Goal: Check status: Check status

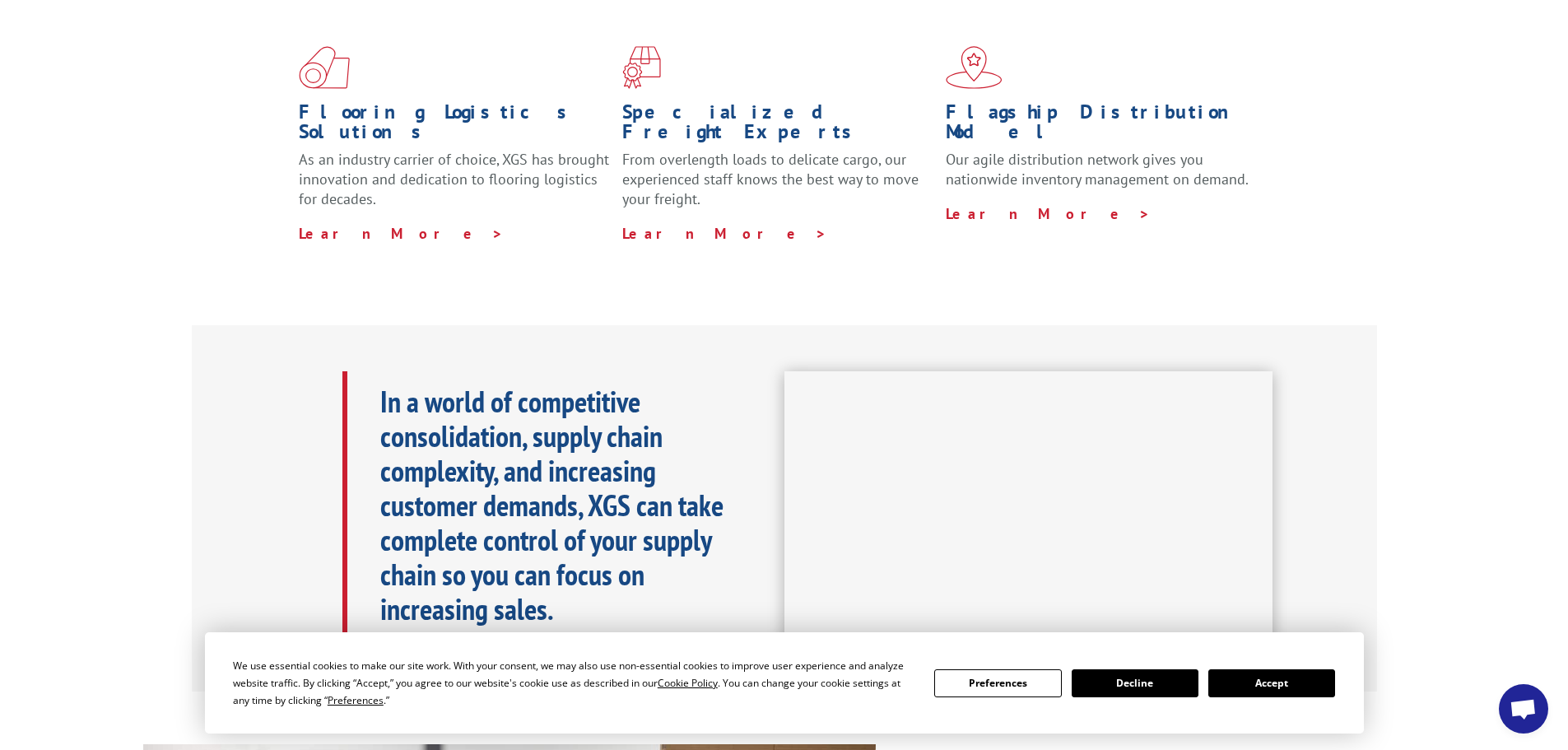
scroll to position [285, 0]
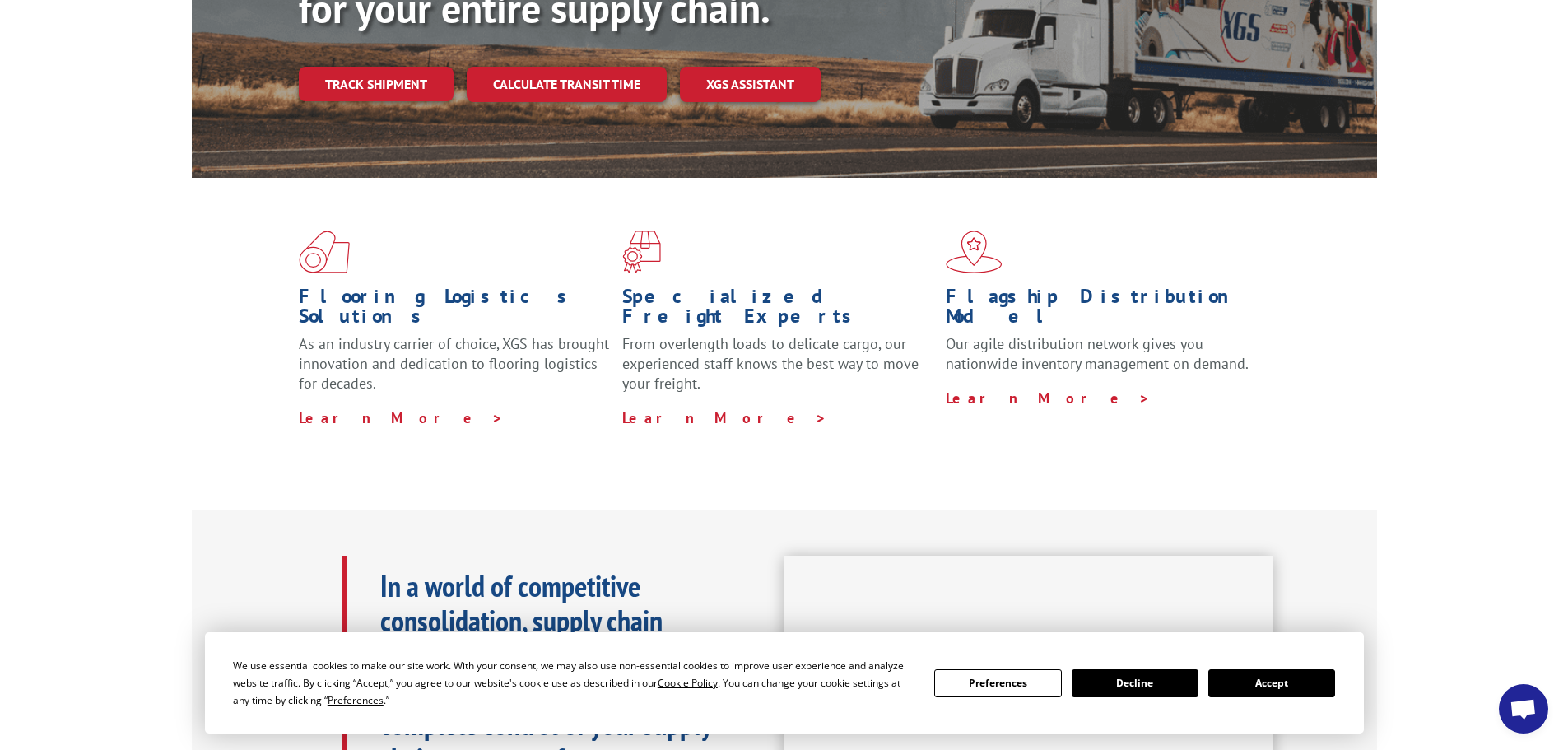
click at [380, 66] on link "Track shipment" at bounding box center [376, 83] width 154 height 34
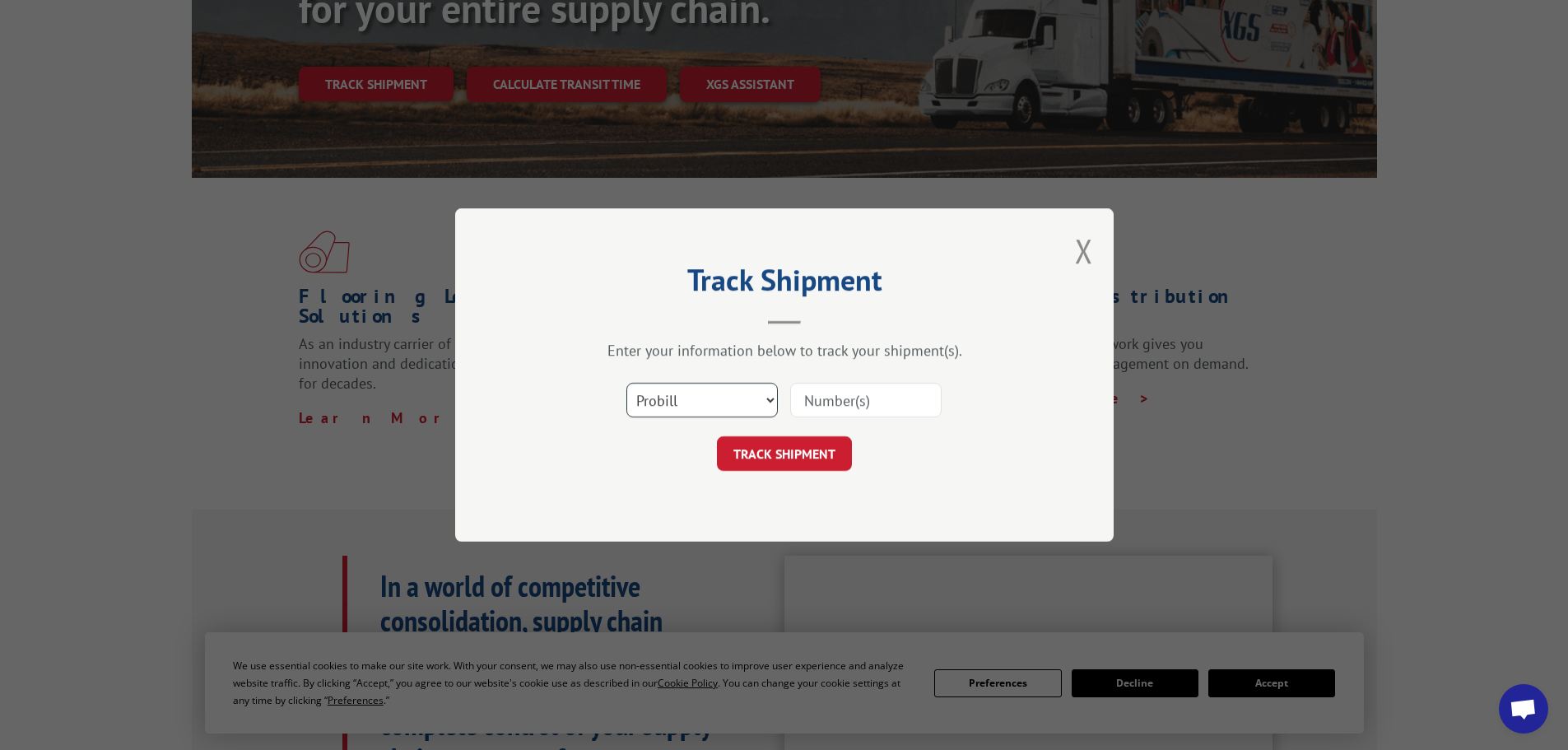
click at [684, 401] on select "Select category... Probill BOL PO" at bounding box center [702, 399] width 152 height 34
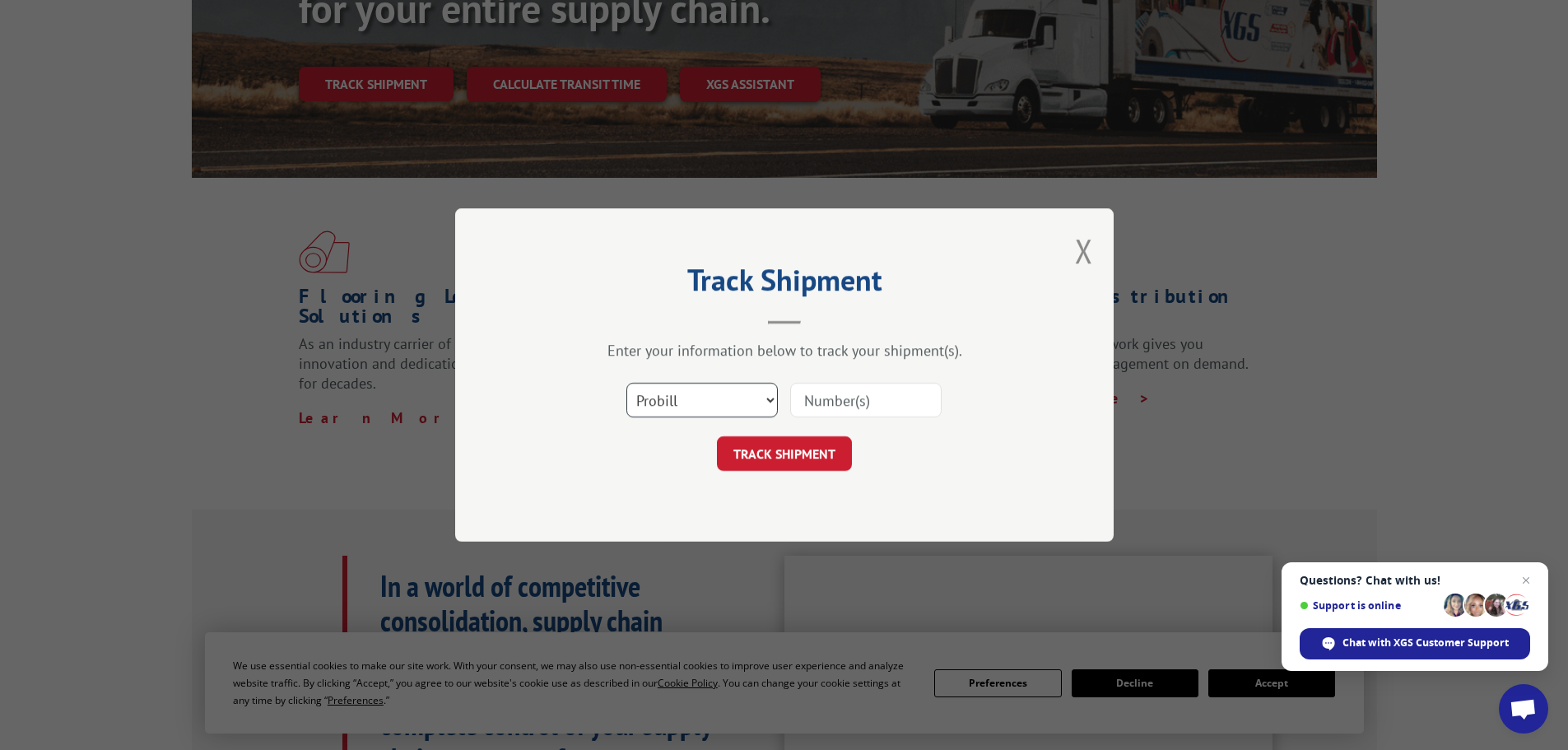
select select "po"
click at [627, 382] on select "Select category... Probill BOL PO" at bounding box center [702, 399] width 152 height 34
click at [851, 398] on input at bounding box center [865, 399] width 152 height 34
type input "7043689"
click at [717, 436] on button "TRACK SHIPMENT" at bounding box center [784, 453] width 135 height 34
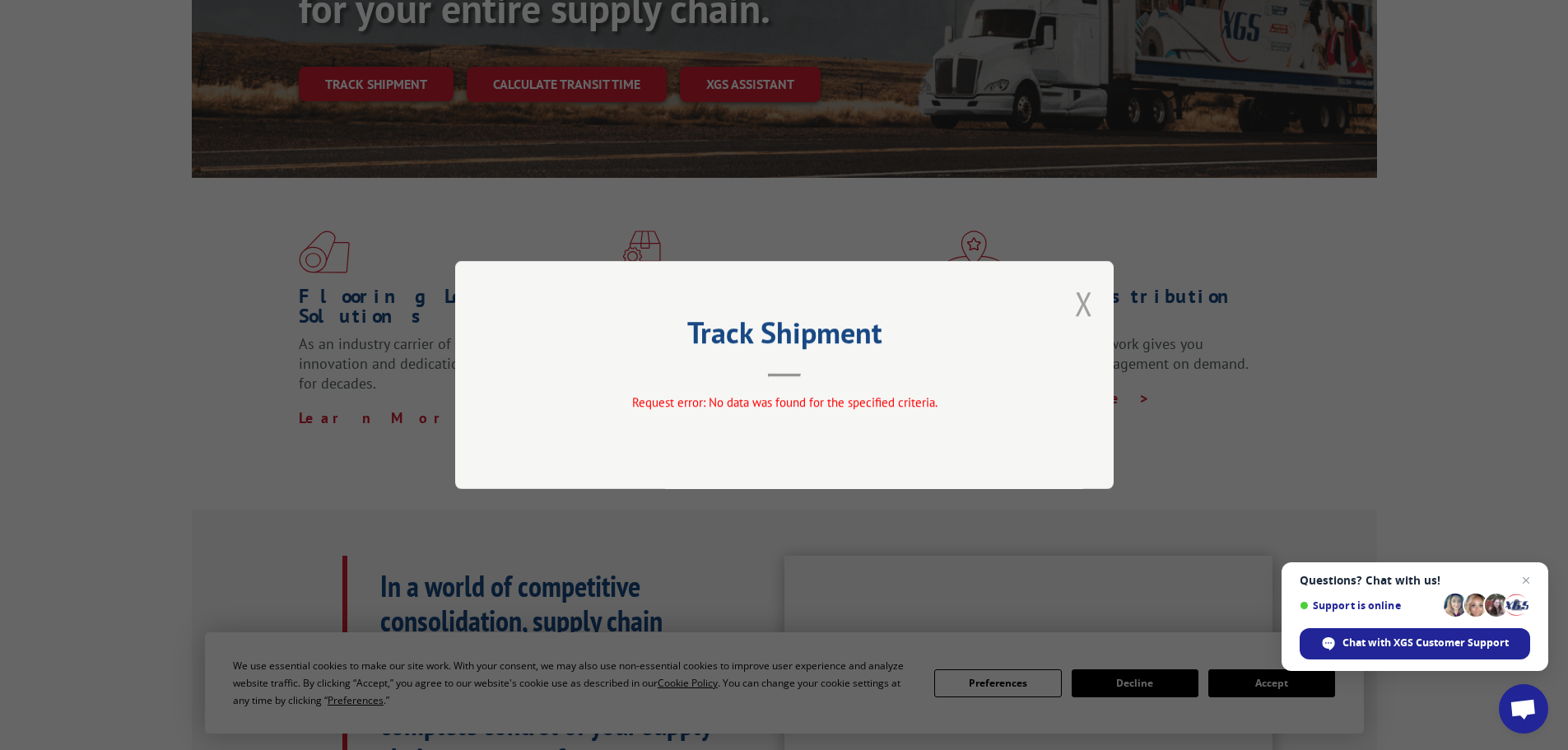
click at [1078, 301] on button "Close modal" at bounding box center [1083, 303] width 19 height 44
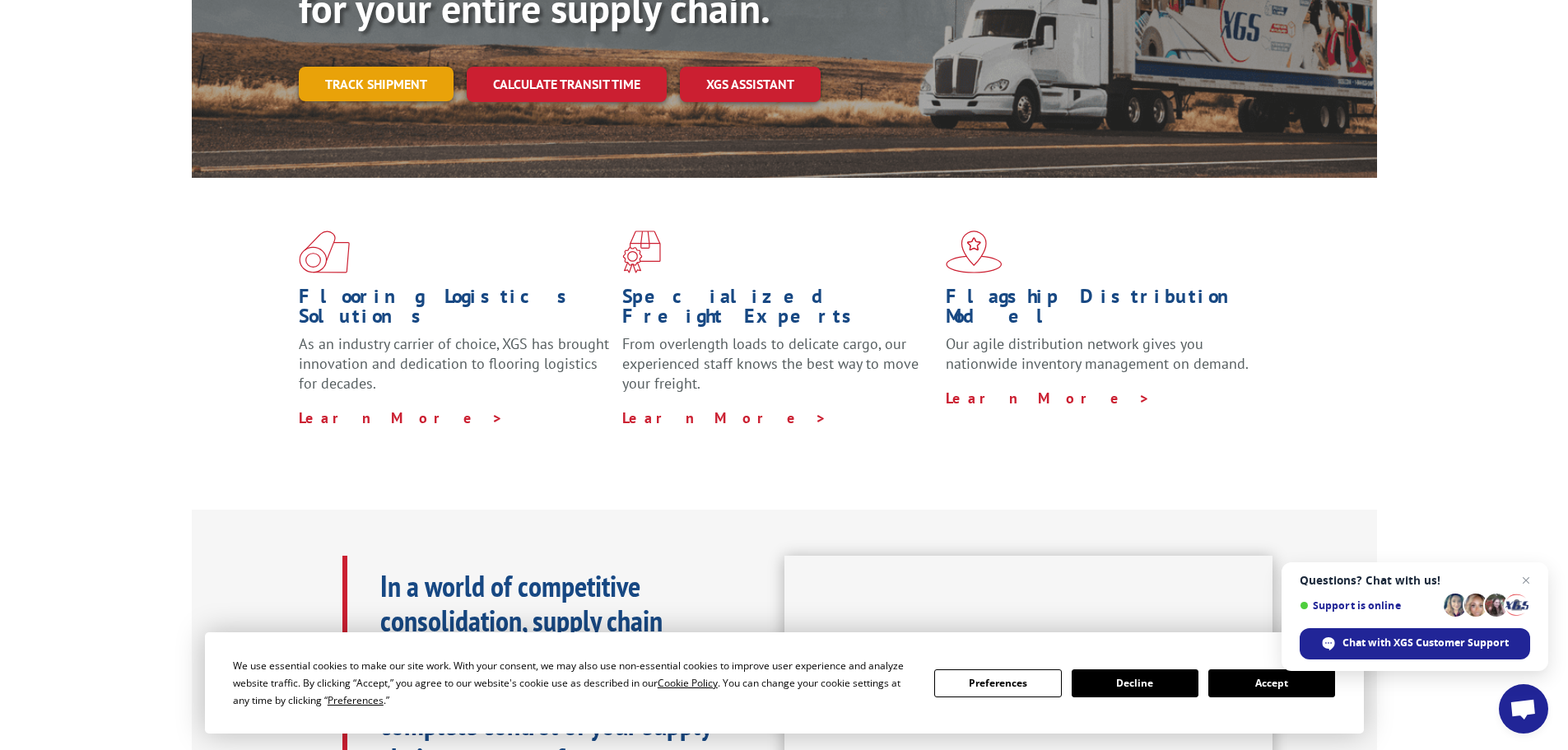
click at [386, 66] on link "Track shipment" at bounding box center [376, 83] width 154 height 34
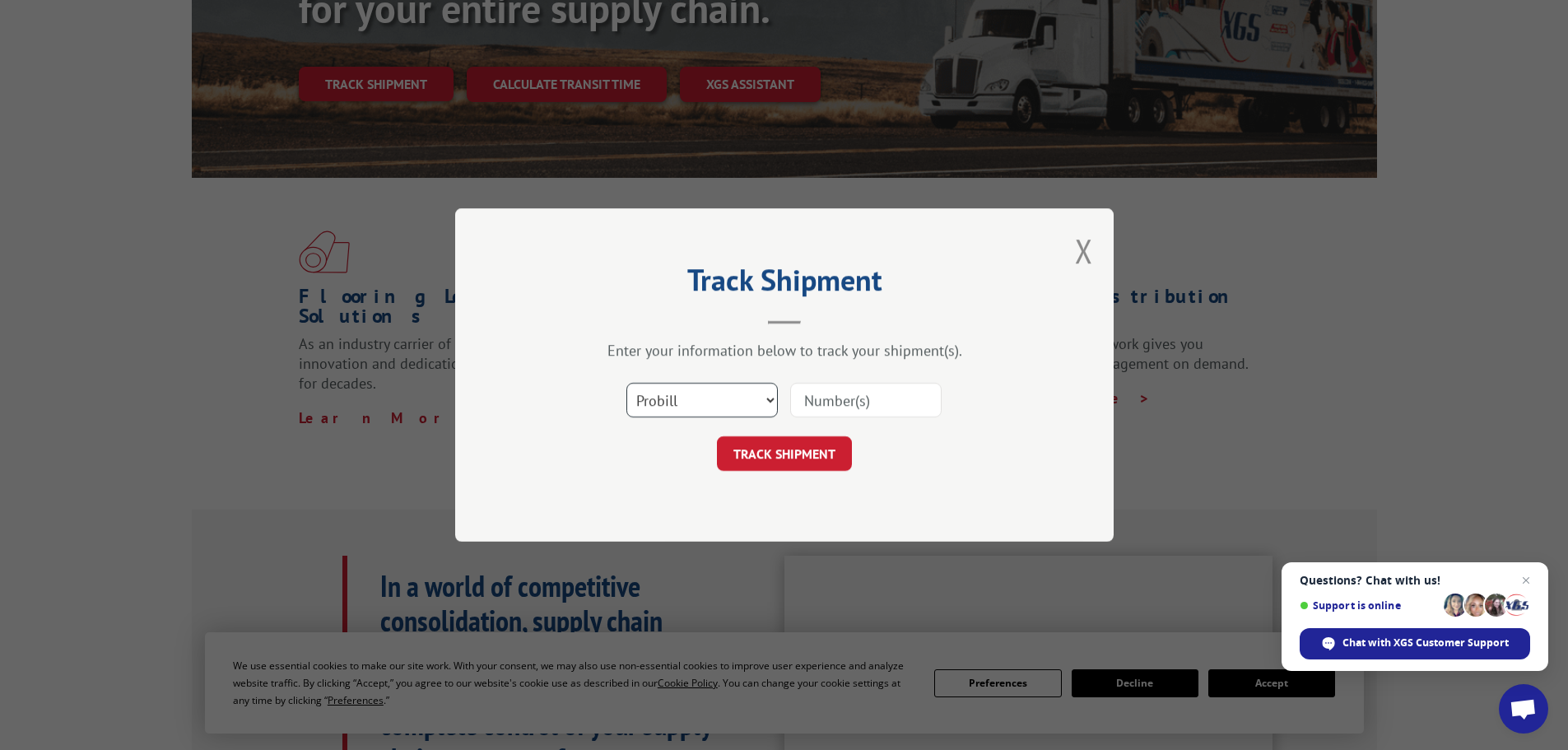
click at [675, 402] on select "Select category... Probill BOL PO" at bounding box center [702, 399] width 152 height 34
select select "bol"
click at [627, 382] on select "Select category... Probill BOL PO" at bounding box center [702, 399] width 152 height 34
click at [826, 409] on input at bounding box center [865, 399] width 152 height 34
type input "7043689"
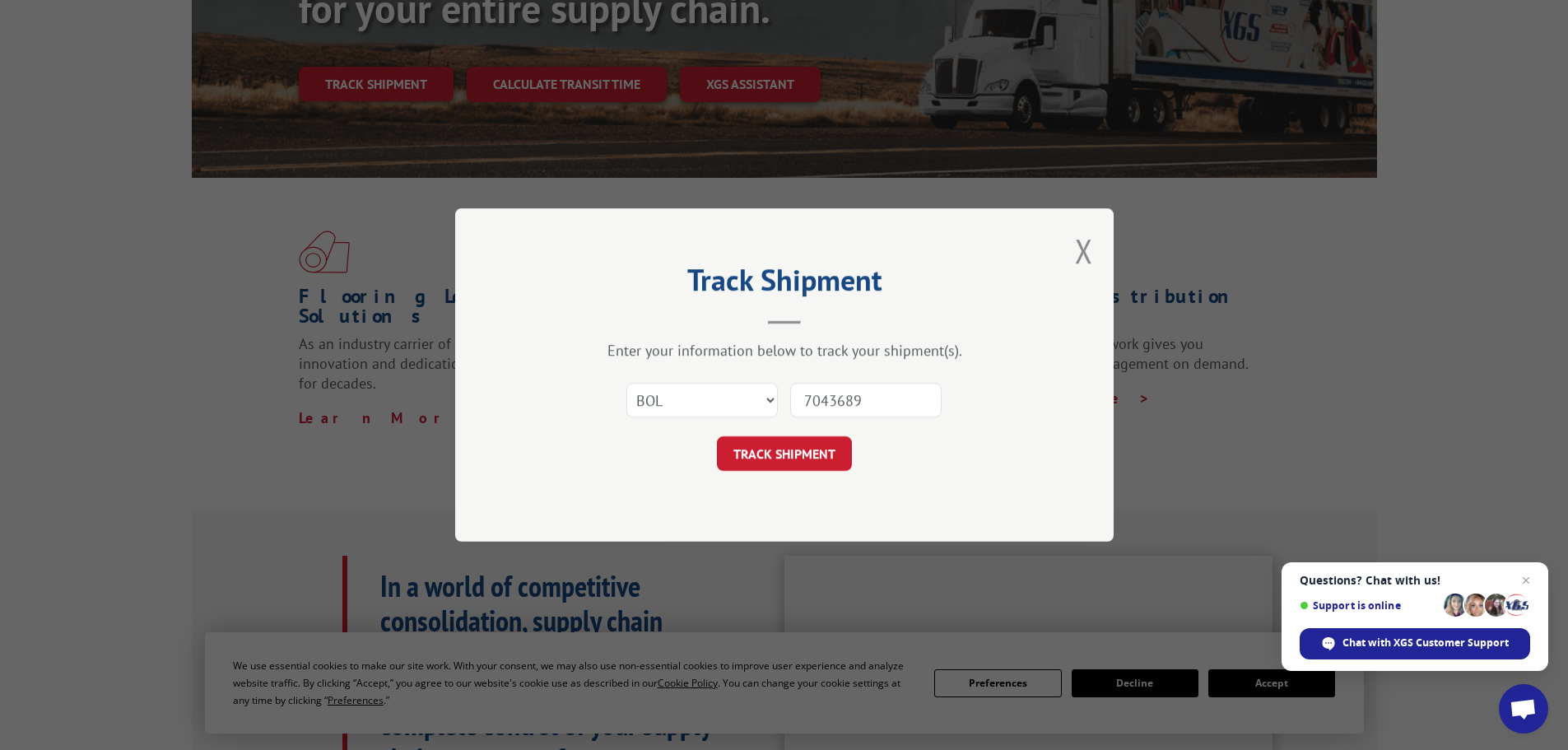
click at [717, 436] on button "TRACK SHIPMENT" at bounding box center [784, 453] width 135 height 34
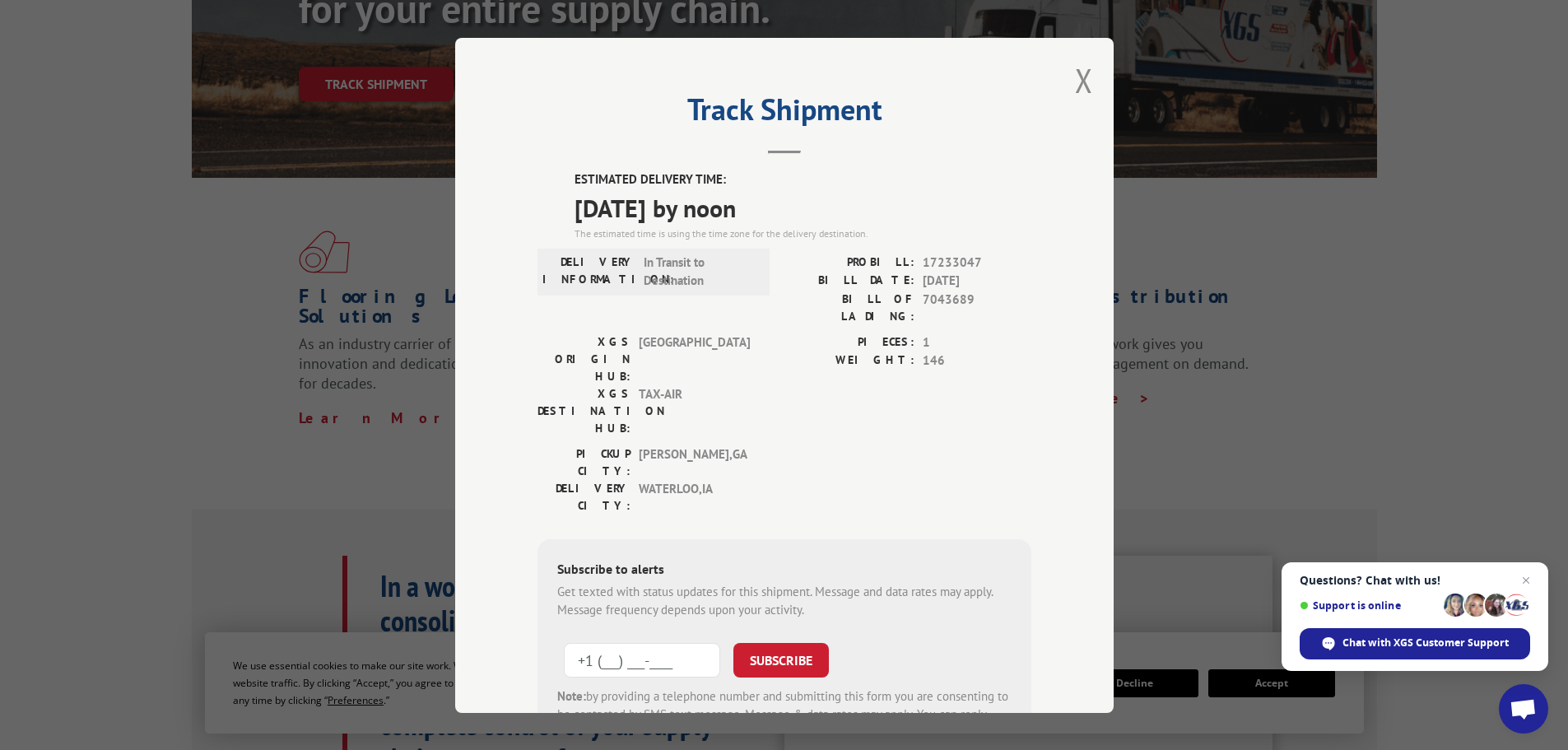
click at [639, 642] on input "+1 (___) ___-____" at bounding box center [642, 659] width 156 height 34
drag, startPoint x: 638, startPoint y: 553, endPoint x: 600, endPoint y: 560, distance: 38.6
click at [600, 642] on input "+1 (___) ___-____" at bounding box center [642, 659] width 156 height 34
paste input "31) 950-5314"
click at [598, 642] on input "+1 (_31) 950-5314" at bounding box center [642, 659] width 156 height 34
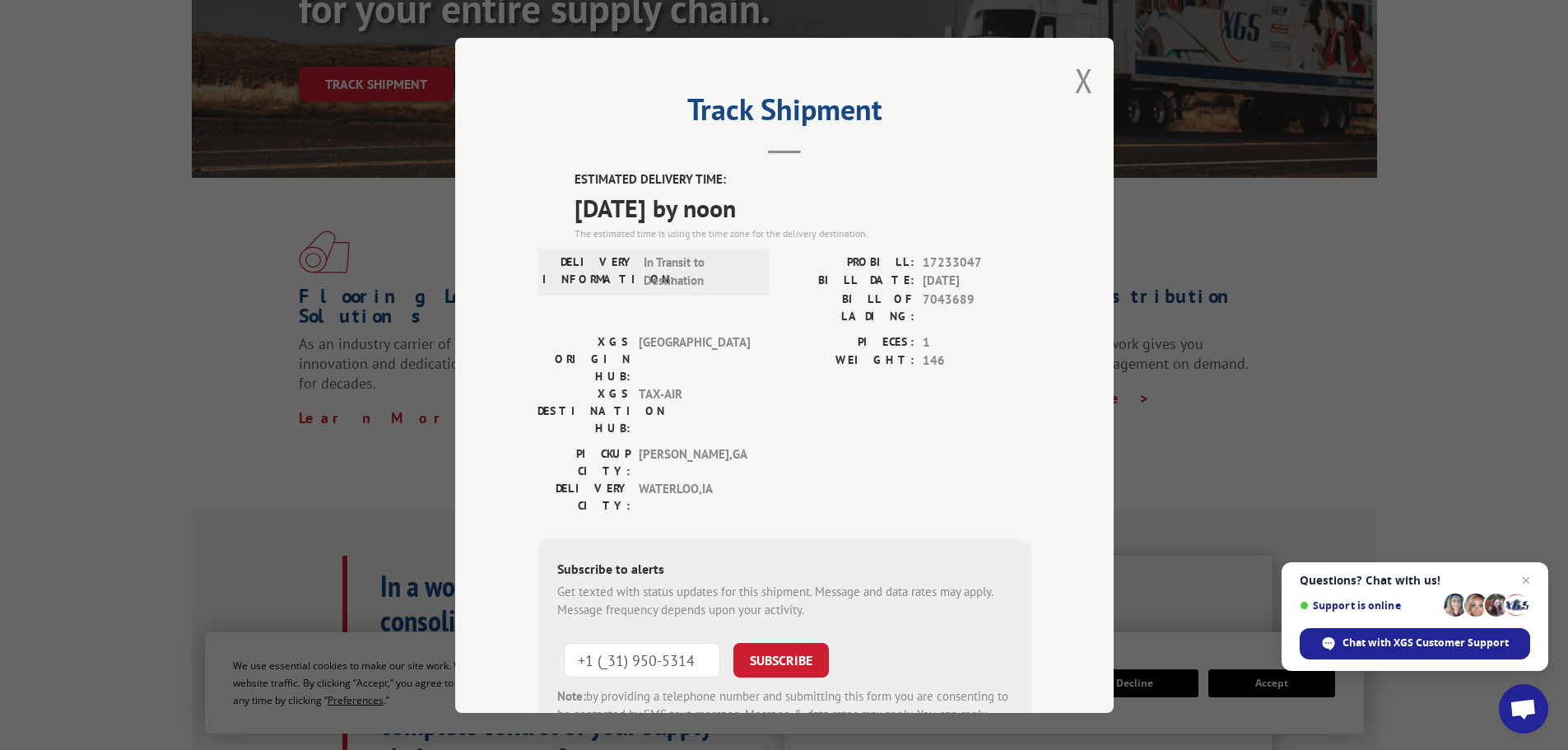
click at [604, 642] on input "+1 (_31) 950-5314" at bounding box center [642, 659] width 156 height 34
drag, startPoint x: 694, startPoint y: 564, endPoint x: 598, endPoint y: 559, distance: 96.1
click at [598, 642] on input "+1 (_31) 950-5314" at bounding box center [642, 659] width 156 height 34
paste input "319) 505-3145"
type input "[PHONE_NUMBER]"
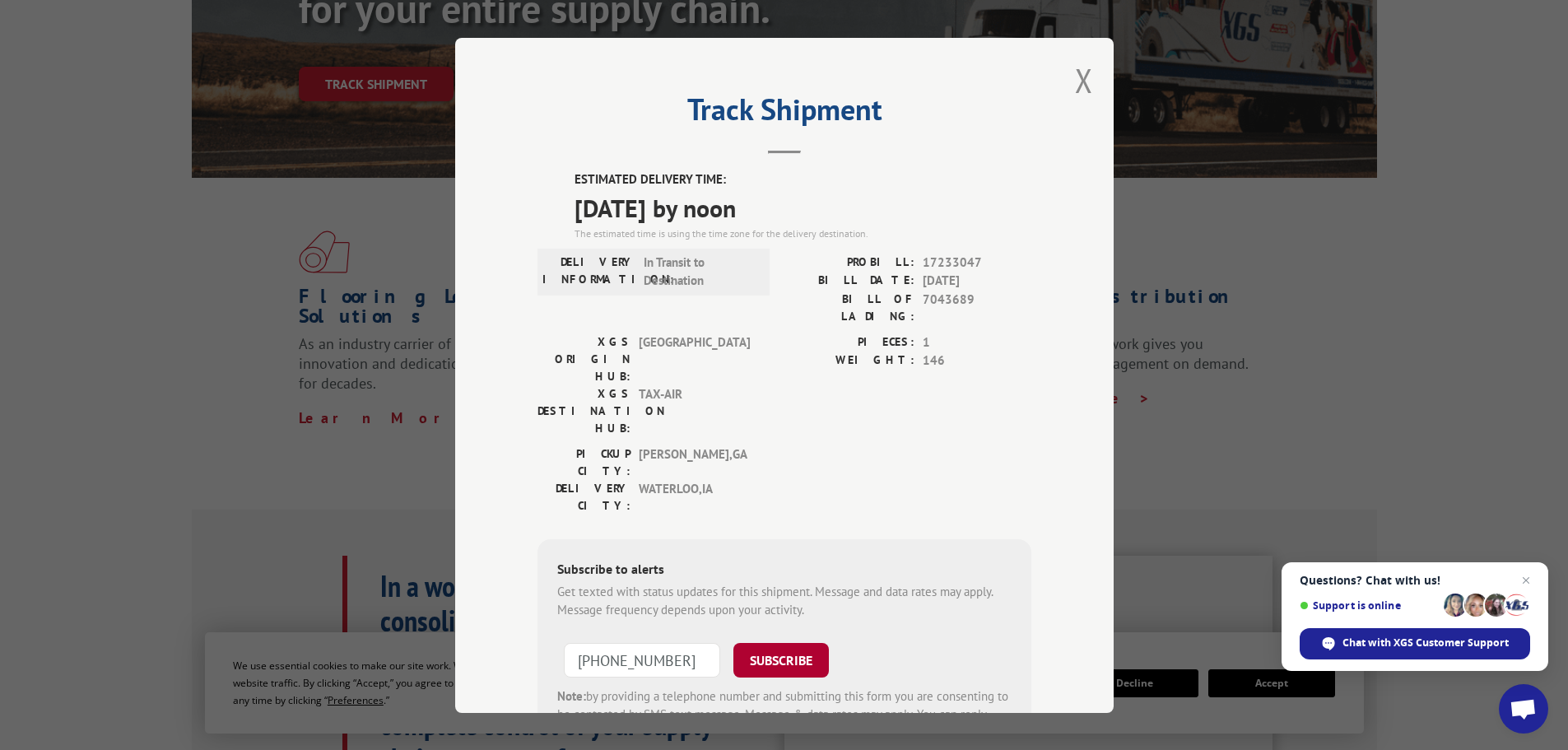
click at [778, 642] on button "SUBSCRIBE" at bounding box center [781, 659] width 96 height 34
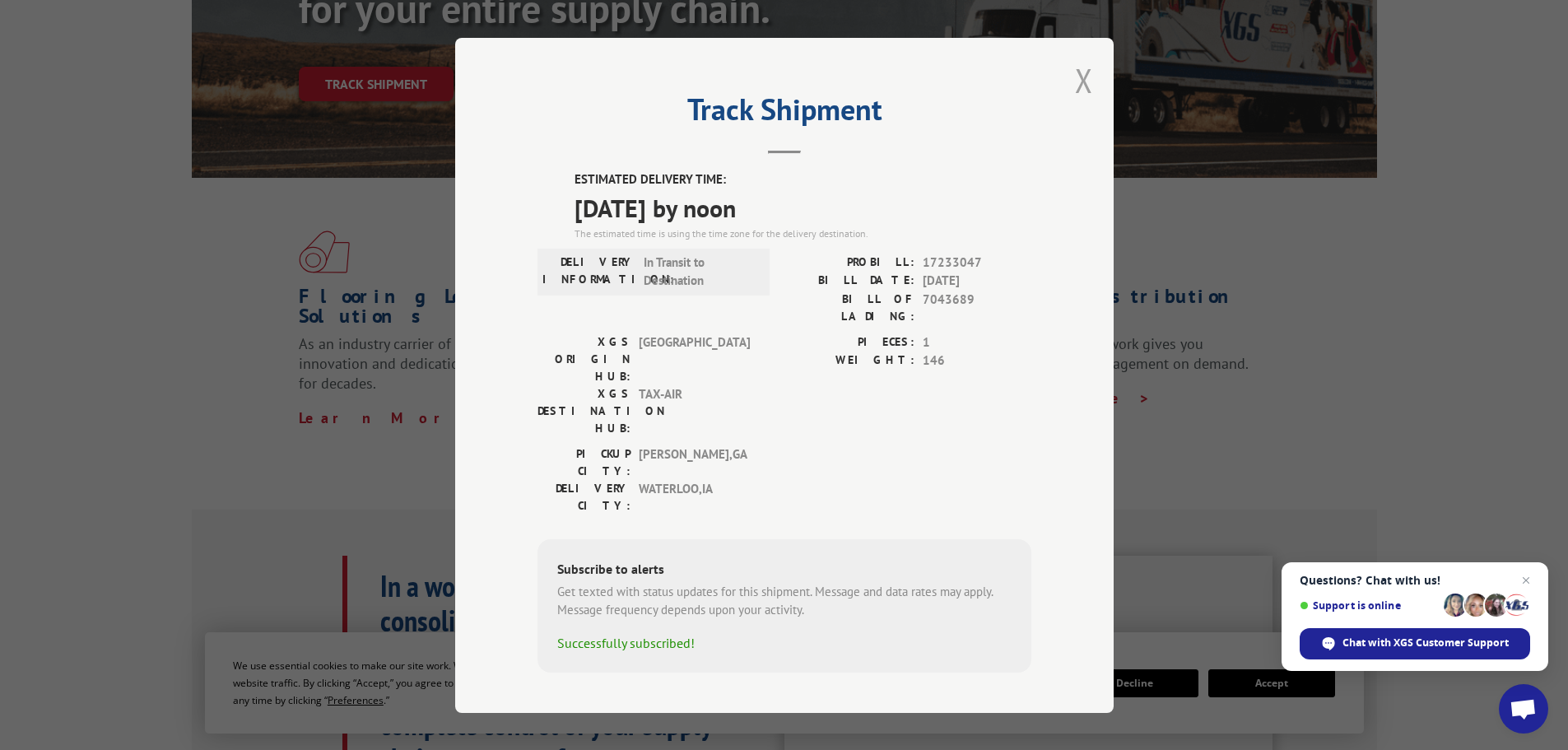
click at [1081, 87] on button "Close modal" at bounding box center [1083, 80] width 19 height 44
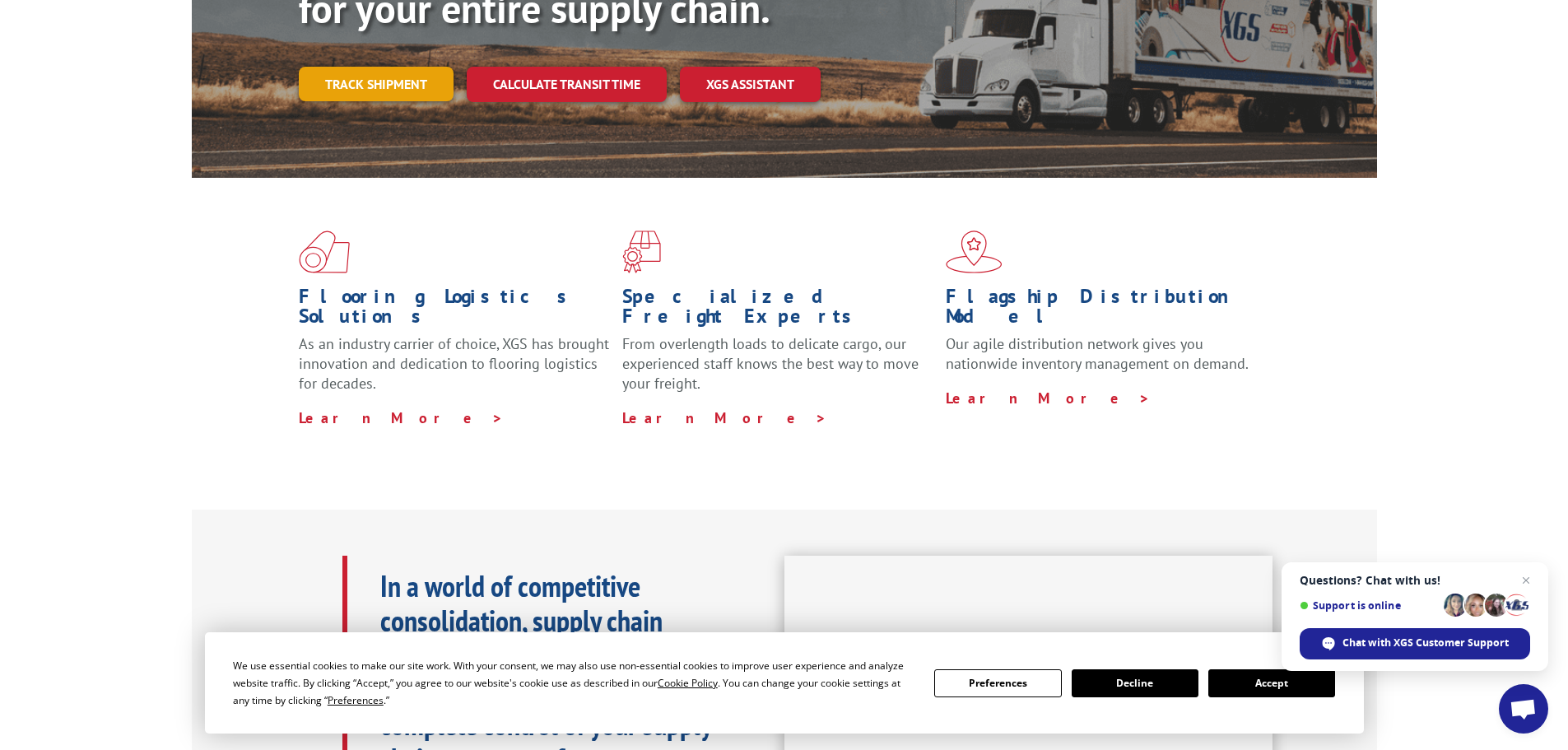
click at [373, 66] on link "Track shipment" at bounding box center [376, 83] width 154 height 34
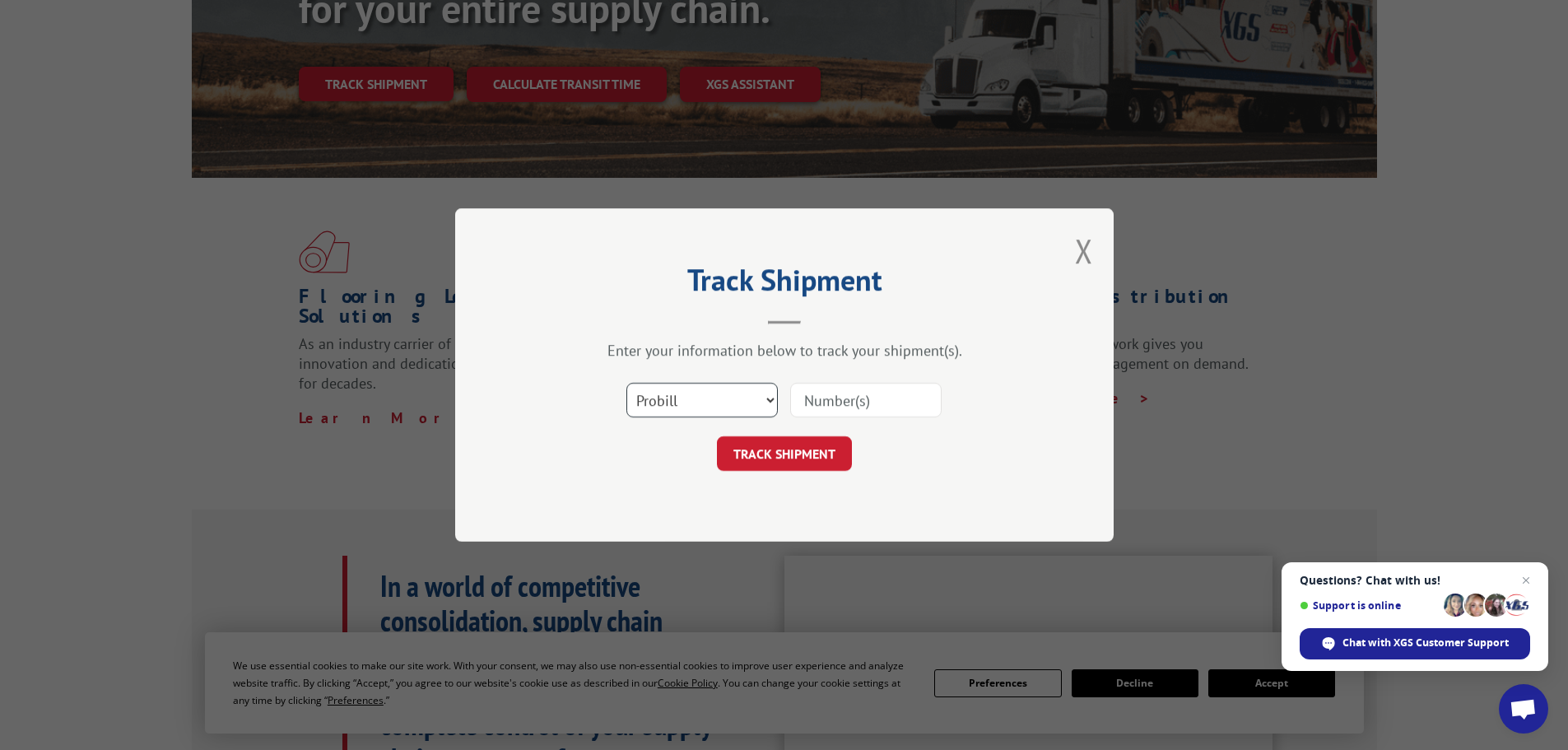
click at [709, 389] on select "Select category... Probill BOL PO" at bounding box center [702, 399] width 152 height 34
click at [1079, 239] on button "Close modal" at bounding box center [1083, 250] width 19 height 44
